Goal: Transaction & Acquisition: Purchase product/service

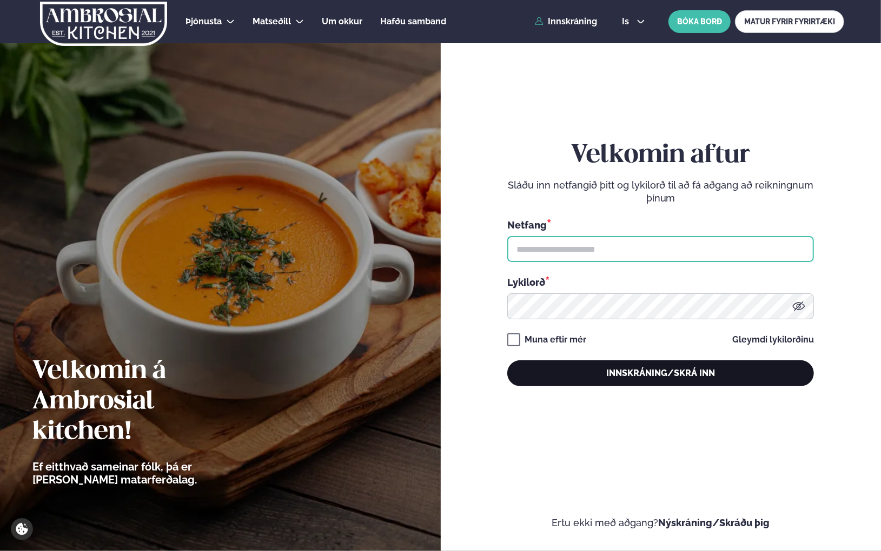
type input "**********"
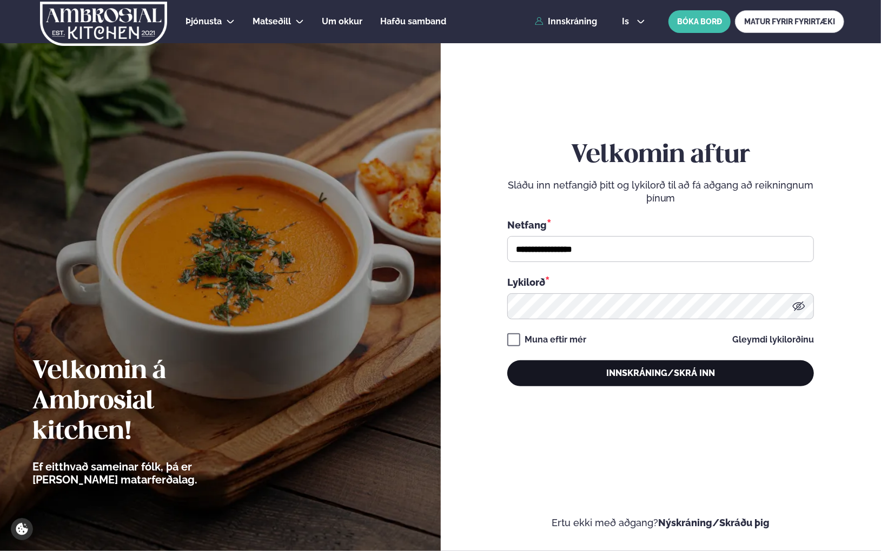
click at [674, 369] on button "Innskráning/Skrá inn" at bounding box center [660, 374] width 307 height 26
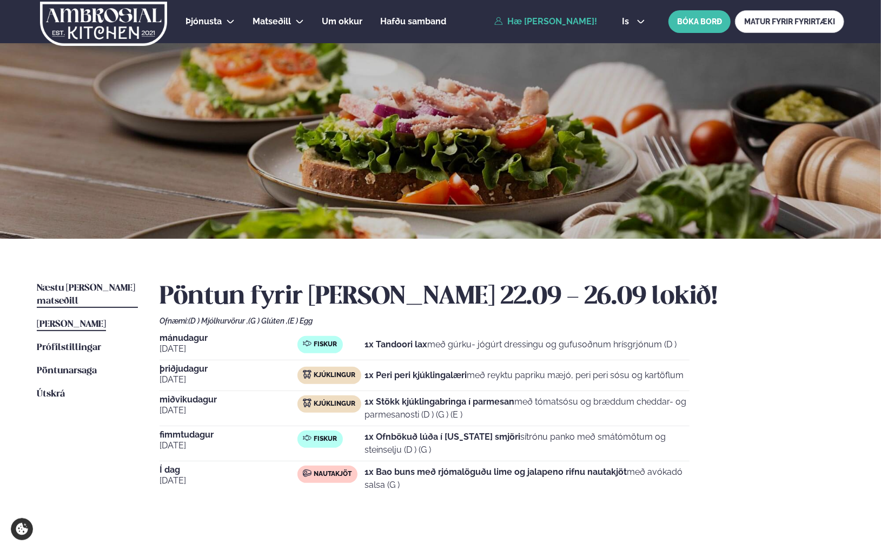
click at [74, 283] on link "Næstu [PERSON_NAME] matseðill Næsta vika" at bounding box center [87, 295] width 101 height 26
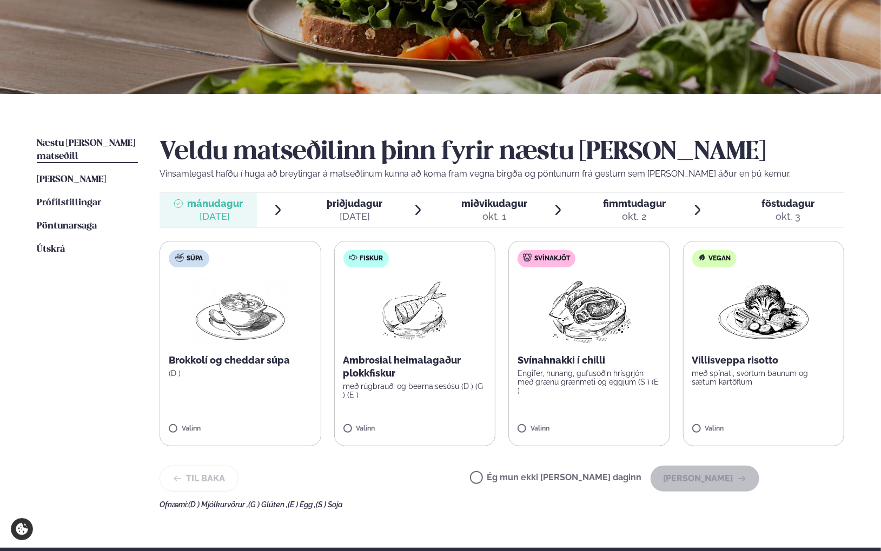
scroll to position [162, 0]
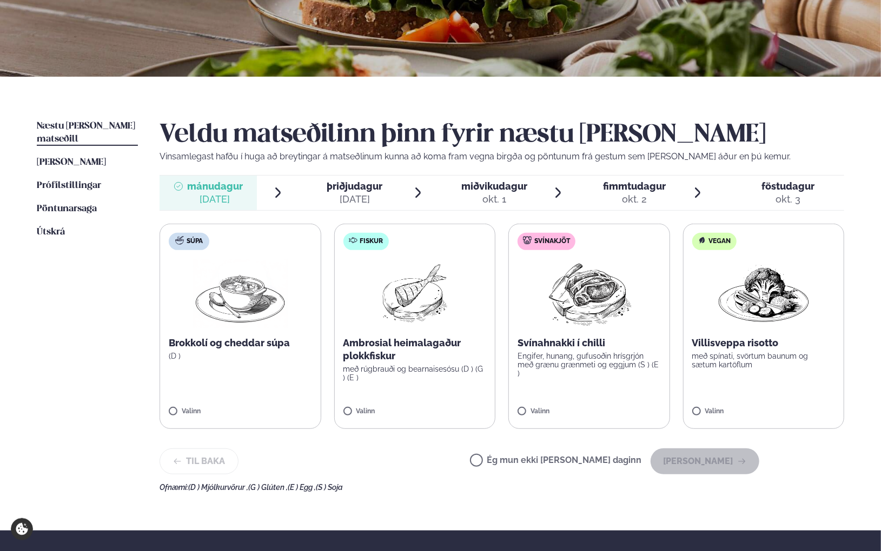
click at [414, 328] on label "Fiskur Ambrosial heimalagaður plokkfiskur með rúgbrauði og bearnaisesósu (D ) (…" at bounding box center [415, 326] width 162 height 205
click at [682, 459] on button "[PERSON_NAME]" at bounding box center [704, 462] width 109 height 26
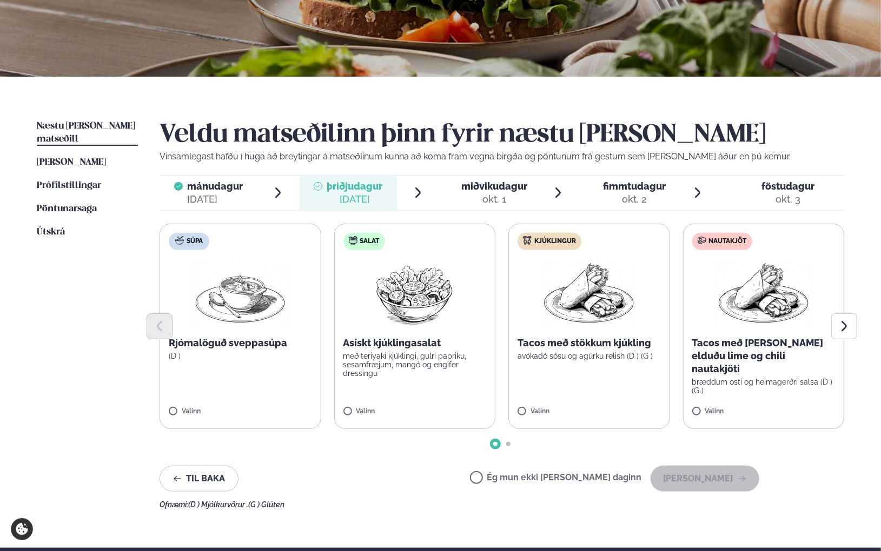
click at [580, 360] on label "Kjúklingur Tacos með stökkum kjúkling avókadó sósu og agúrku relish (D ) (G ) V…" at bounding box center [589, 326] width 162 height 205
click at [728, 361] on p "Tacos með [PERSON_NAME] elduðu lime og chili nautakjöti" at bounding box center [763, 356] width 143 height 39
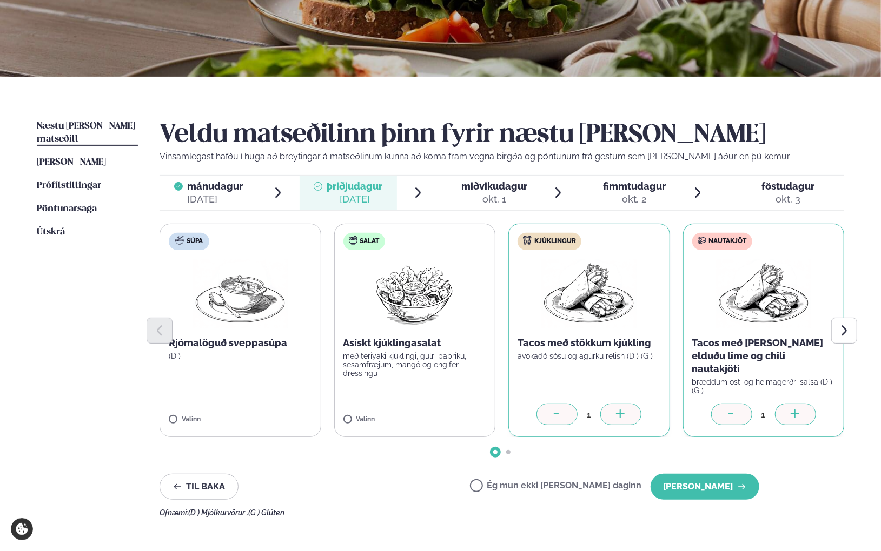
click at [553, 410] on icon at bounding box center [556, 415] width 11 height 11
click at [704, 476] on button "[PERSON_NAME]" at bounding box center [704, 487] width 109 height 26
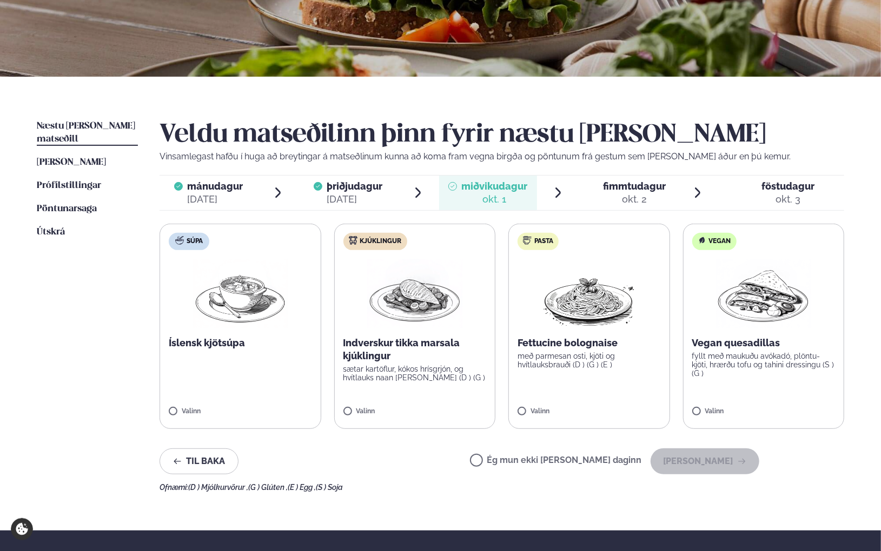
click at [452, 339] on p "Indverskur tikka marsala kjúklingur" at bounding box center [414, 350] width 143 height 26
click at [383, 410] on icon at bounding box center [382, 407] width 11 height 11
click at [229, 409] on div "Valinn" at bounding box center [240, 412] width 143 height 9
click at [708, 470] on button "[PERSON_NAME]" at bounding box center [704, 462] width 109 height 26
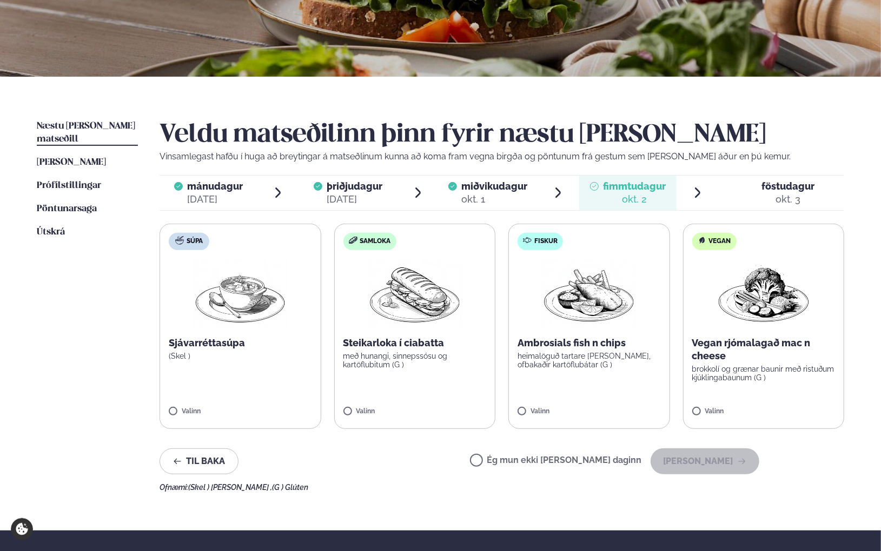
click at [603, 356] on p "heimalöguð tartare [PERSON_NAME], ofbakaðir kartöflubátar (G )" at bounding box center [588, 360] width 143 height 17
click at [574, 403] on div at bounding box center [556, 407] width 41 height 22
click at [242, 318] on img at bounding box center [239, 293] width 95 height 69
click at [713, 461] on button "[PERSON_NAME]" at bounding box center [704, 462] width 109 height 26
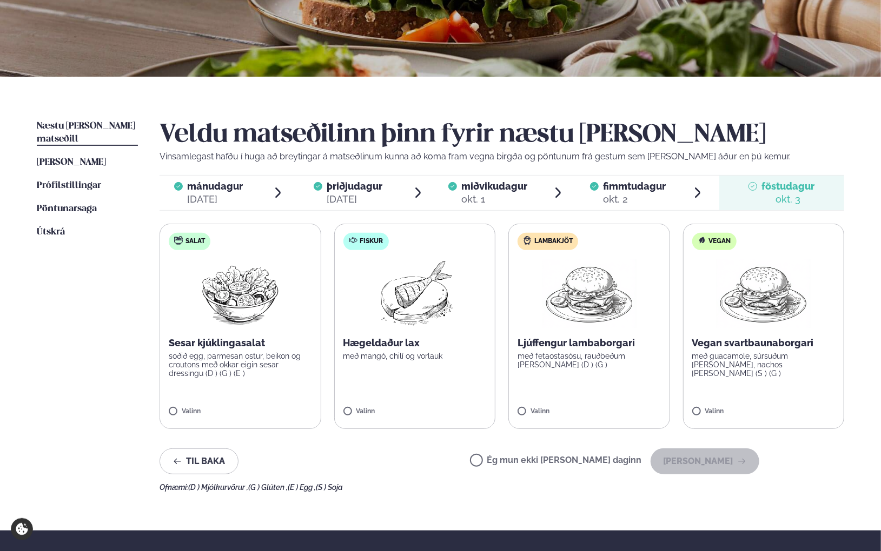
click at [419, 303] on img at bounding box center [415, 293] width 96 height 69
click at [713, 458] on button "[PERSON_NAME]" at bounding box center [704, 462] width 109 height 26
